Goal: Information Seeking & Learning: Check status

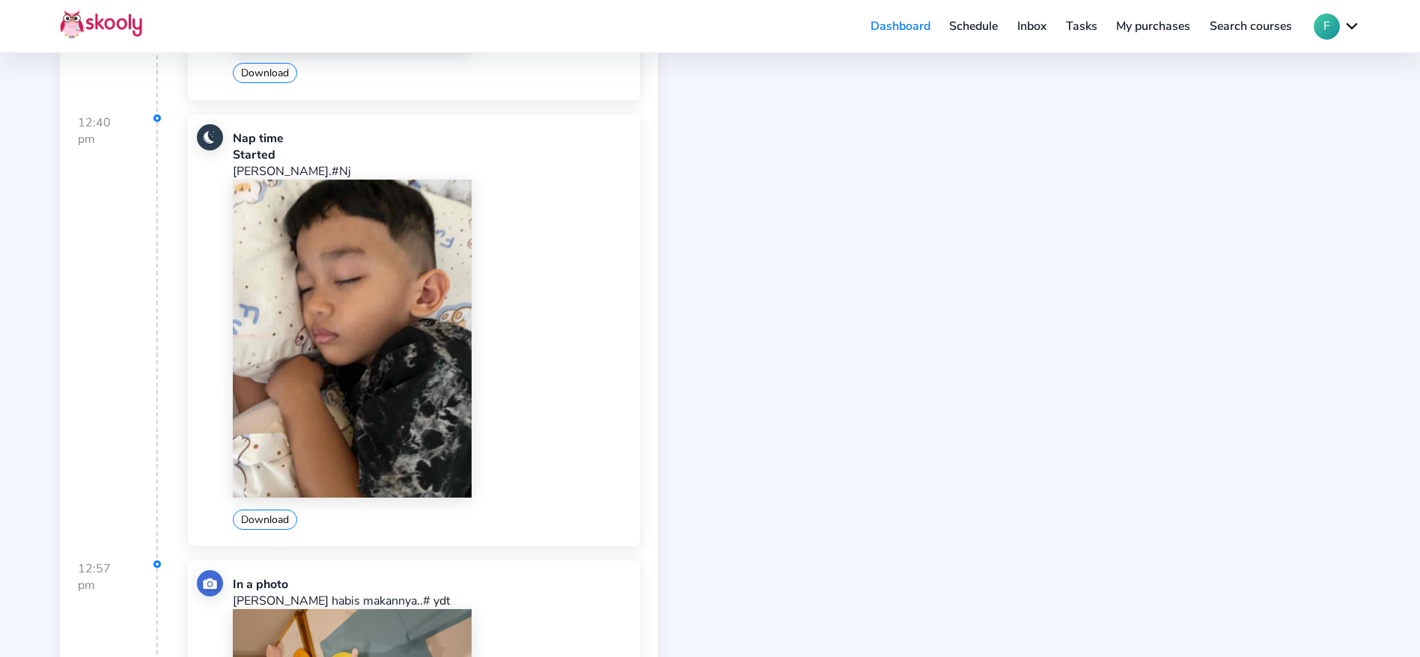
scroll to position [2924, 0]
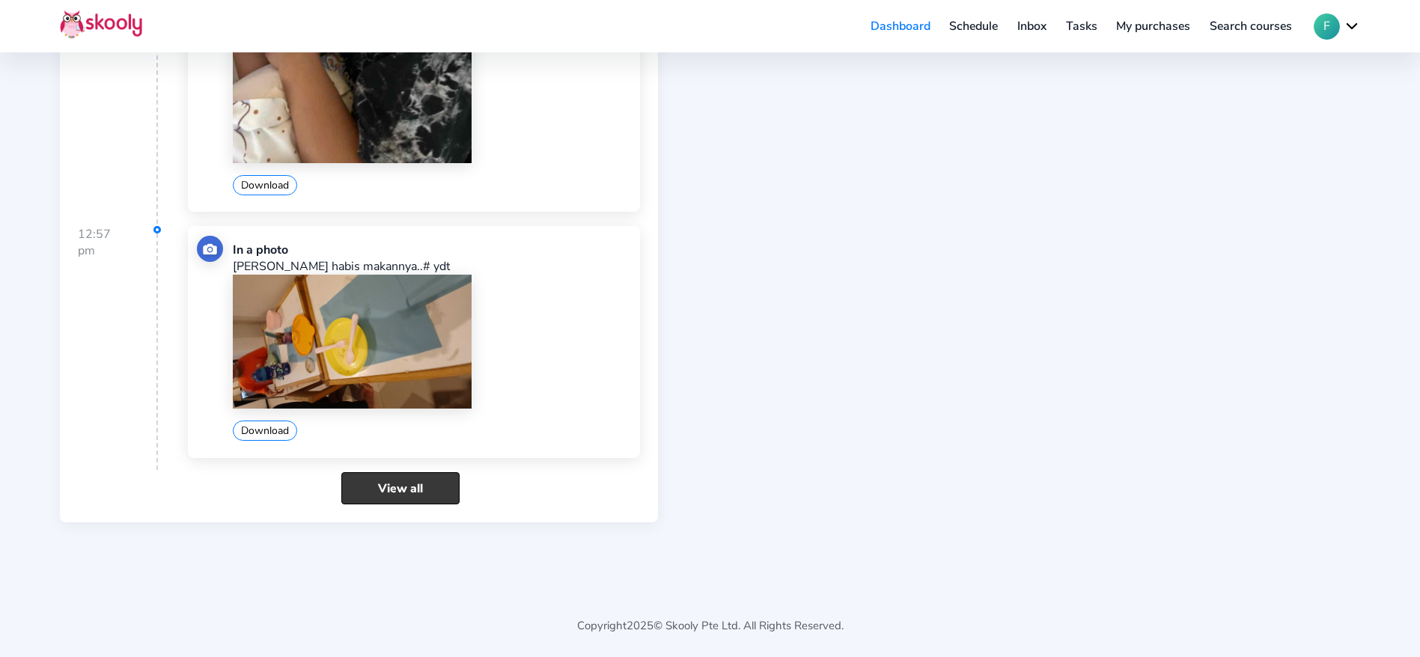
click at [398, 490] on link "View all" at bounding box center [400, 488] width 118 height 32
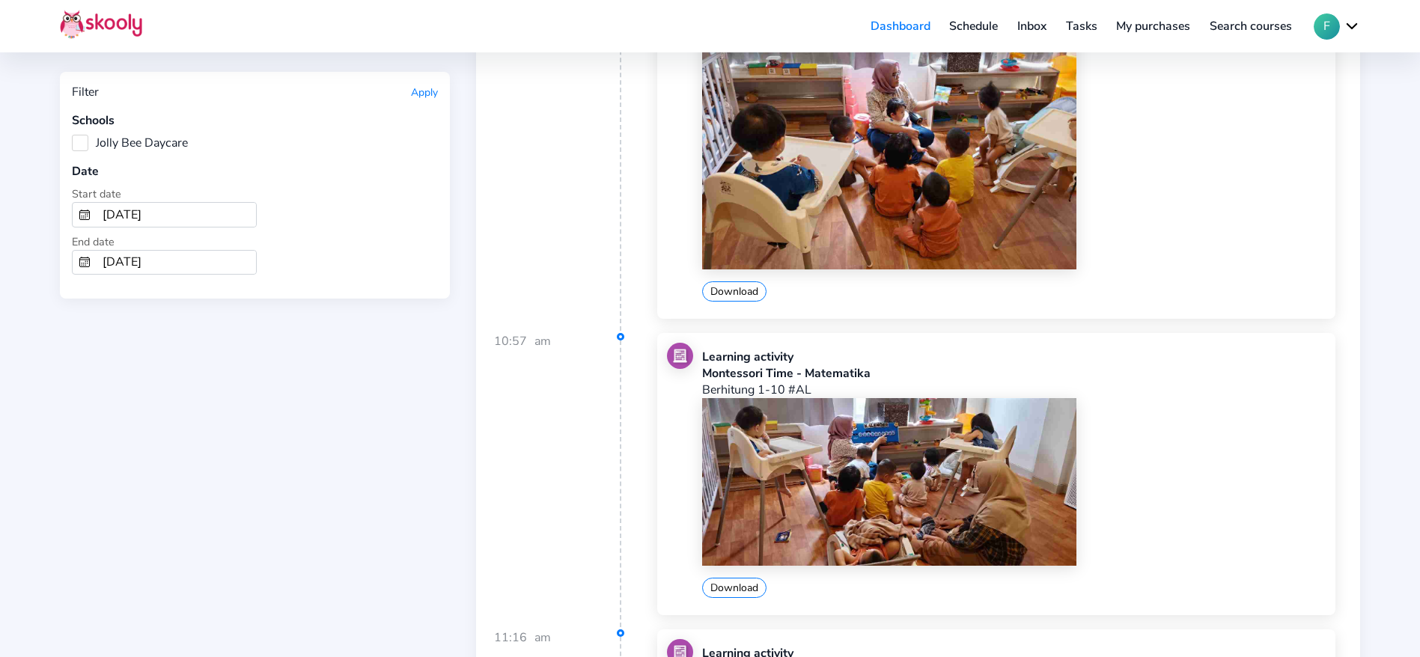
scroll to position [5840, 0]
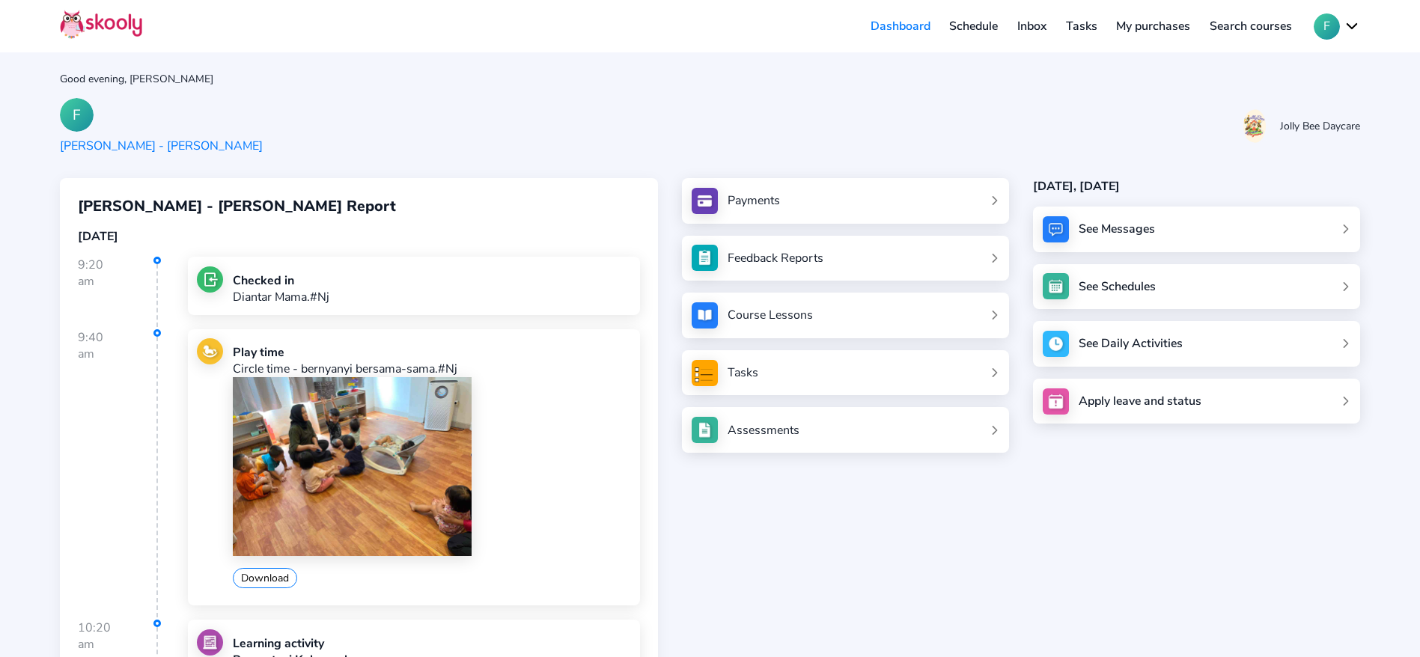
scroll to position [2924, 0]
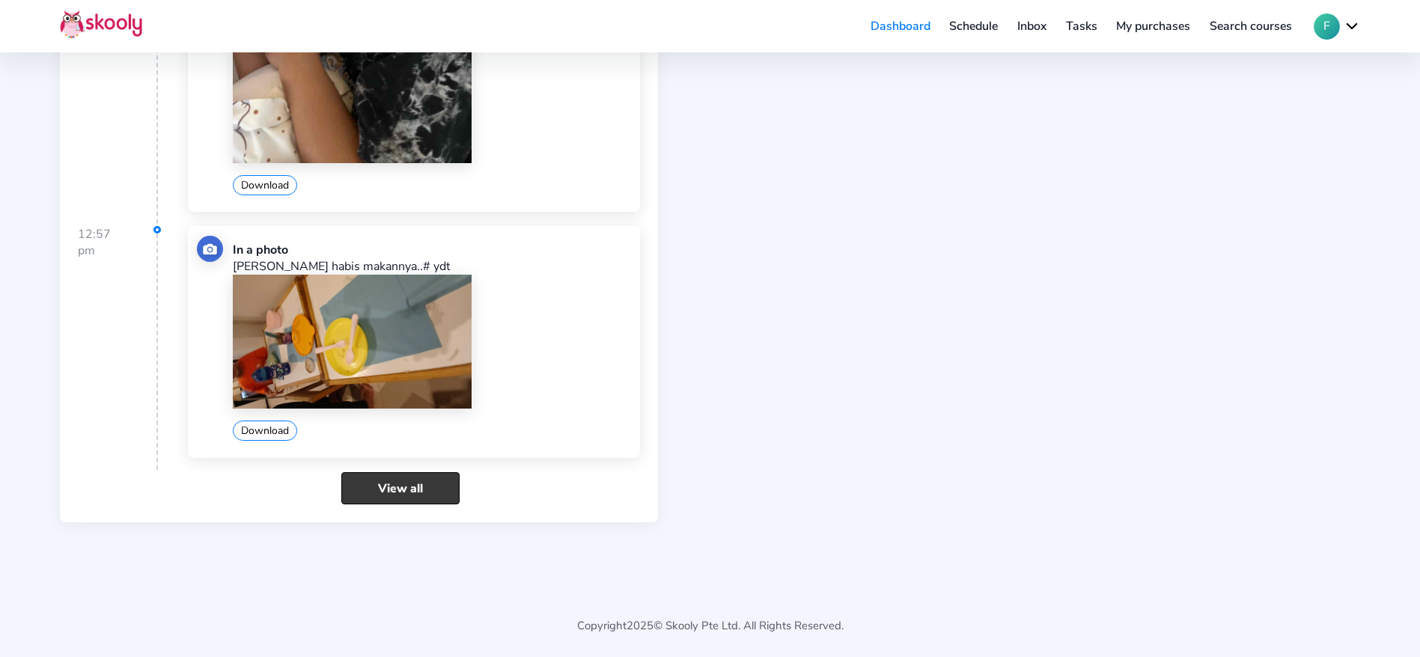
click at [442, 476] on link "View all" at bounding box center [400, 488] width 118 height 32
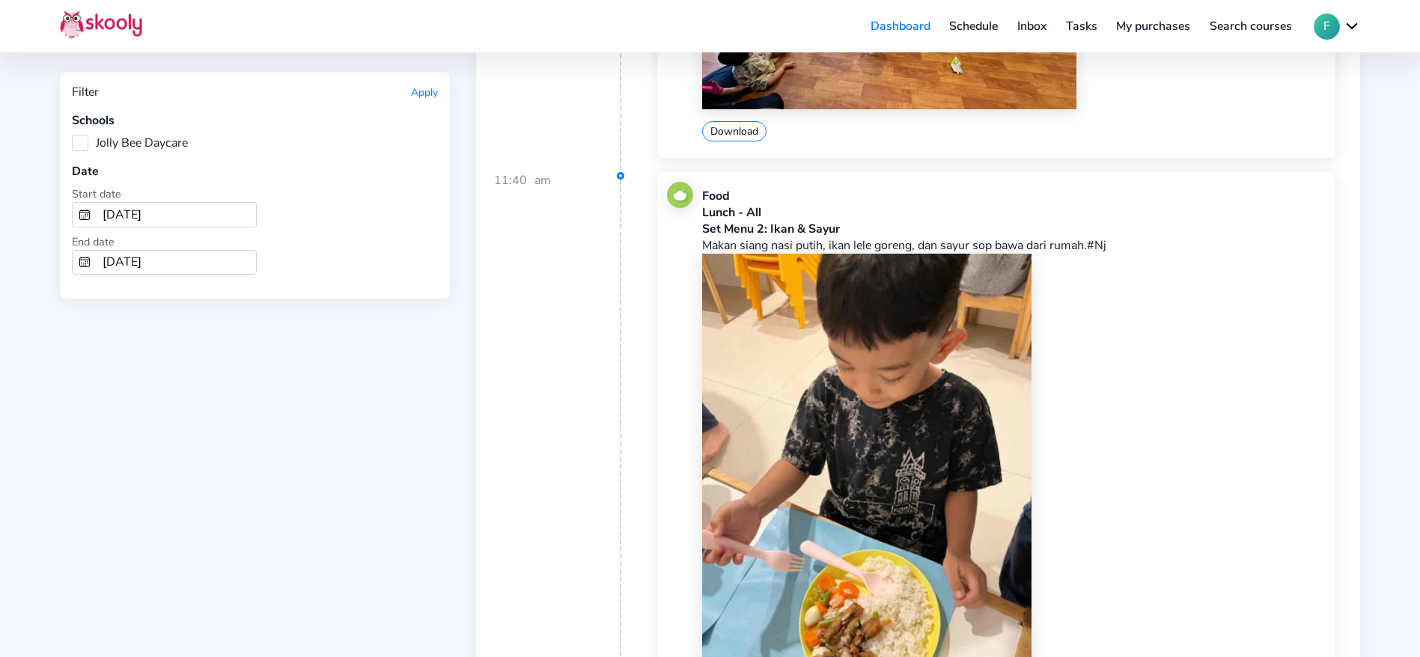
scroll to position [2808, 0]
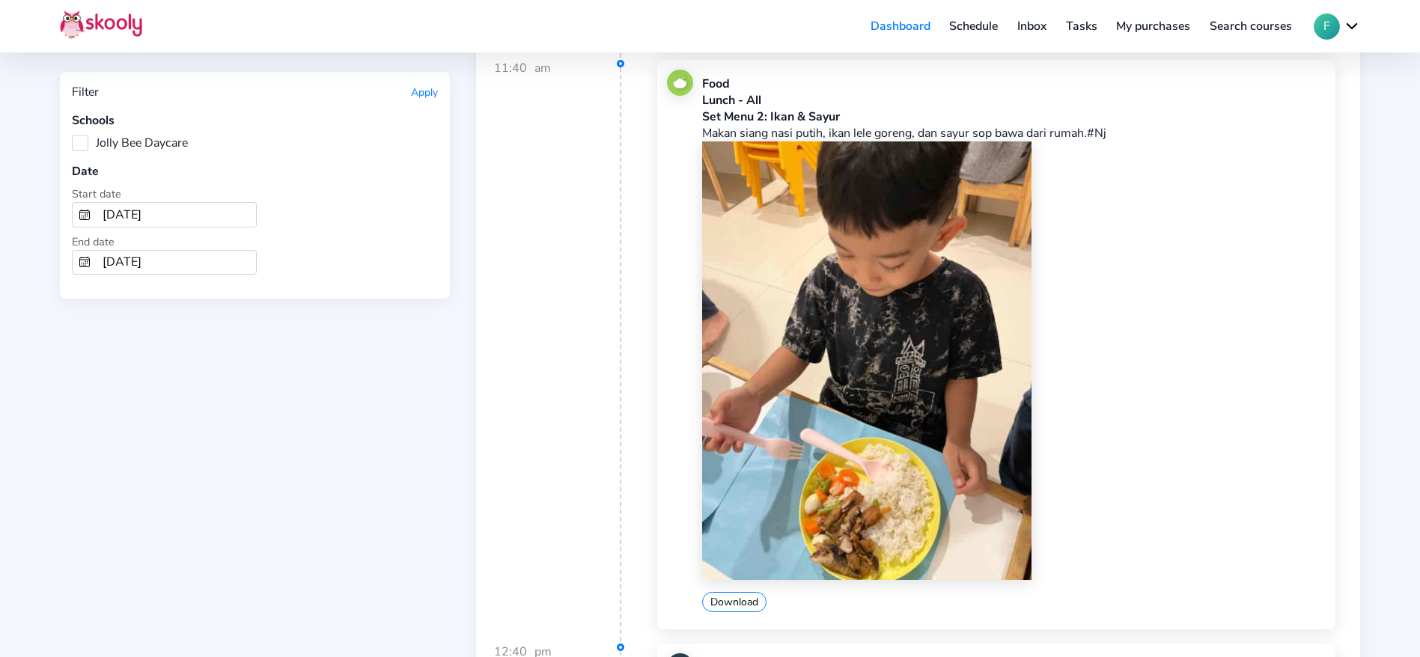
click at [1171, 372] on div "Download" at bounding box center [976, 377] width 549 height 471
